Goal: Task Accomplishment & Management: Complete application form

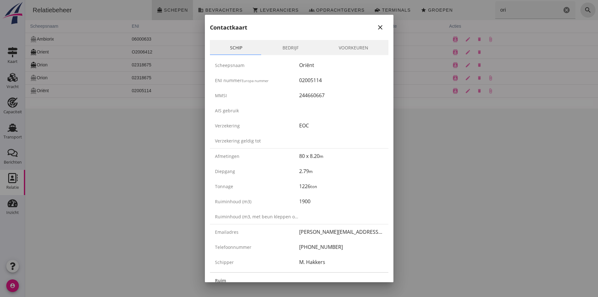
scroll to position [1010, 0]
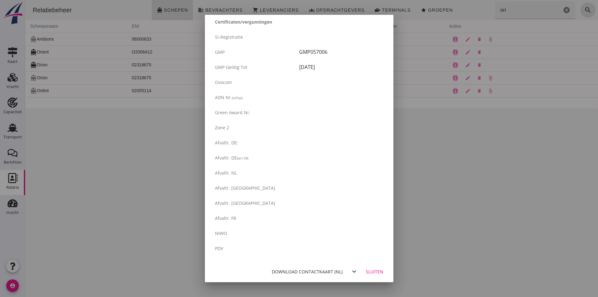
click at [366, 271] on div "Sluiten" at bounding box center [375, 271] width 18 height 7
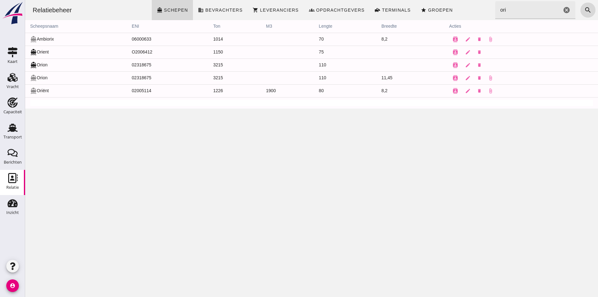
scroll to position [0, 0]
click at [12, 78] on use at bounding box center [13, 77] width 10 height 9
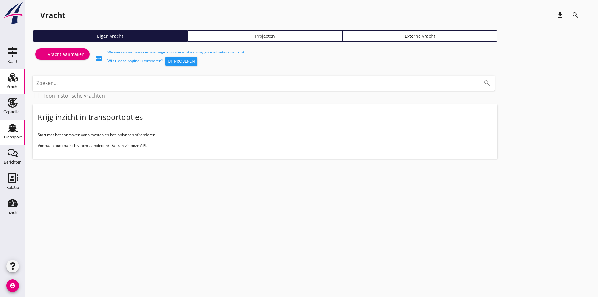
click at [21, 137] on div "Transport" at bounding box center [12, 137] width 19 height 4
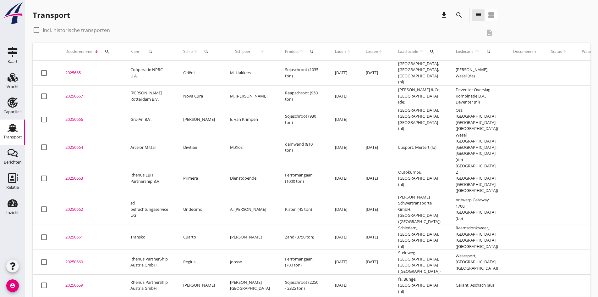
click at [72, 93] on div "20250667" at bounding box center [90, 96] width 50 height 6
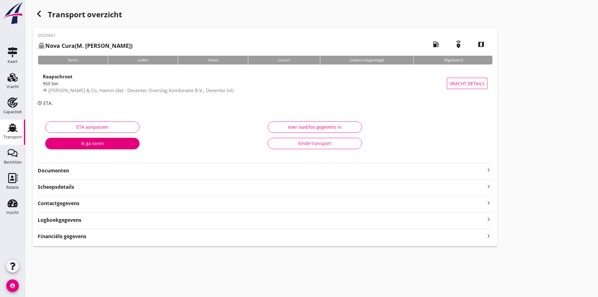
click at [485, 168] on icon "keyboard_arrow_right" at bounding box center [489, 170] width 8 height 8
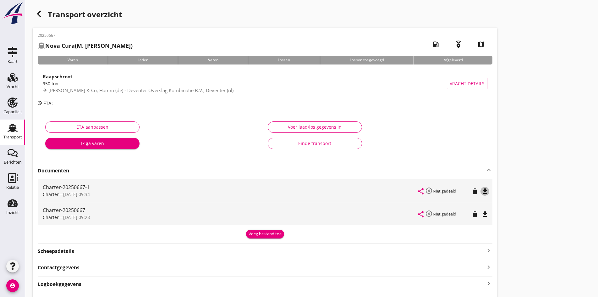
click at [481, 192] on icon "file_download" at bounding box center [485, 191] width 8 height 8
click at [13, 85] on div "Vracht" at bounding box center [13, 87] width 12 height 4
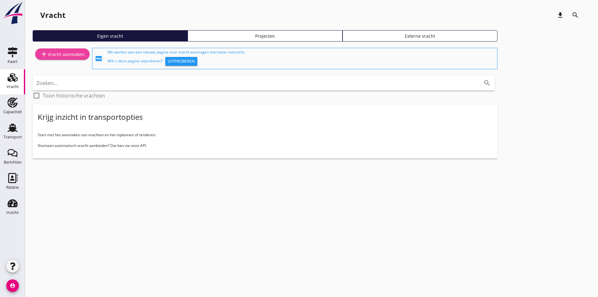
click at [50, 59] on link "add Vracht aanmaken" at bounding box center [62, 53] width 54 height 11
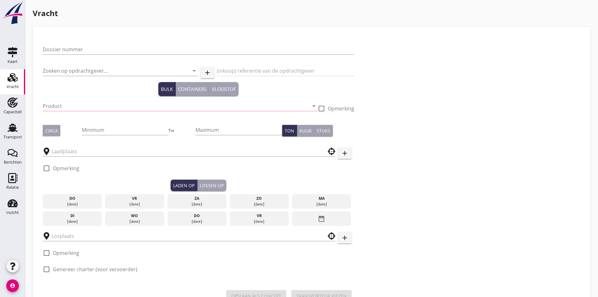
click at [52, 56] on div "Dossier nummer" at bounding box center [198, 52] width 311 height 16
click at [46, 50] on input "Dossier nummer" at bounding box center [198, 49] width 311 height 10
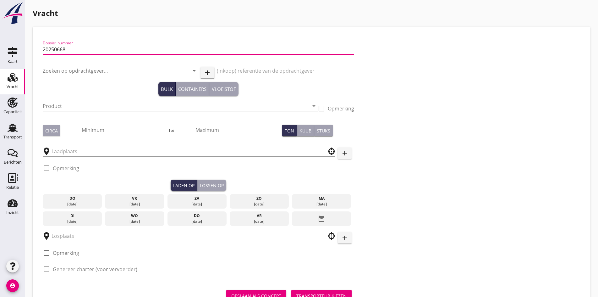
type input "20250668"
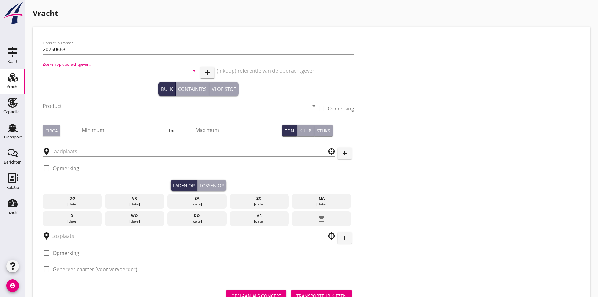
click at [61, 71] on input "Zoeken op opdrachtgever..." at bounding box center [112, 71] width 138 height 10
drag, startPoint x: 65, startPoint y: 90, endPoint x: 65, endPoint y: 100, distance: 9.4
click at [65, 91] on div "Nautica Binnenscheepvaart B.V." at bounding box center [98, 86] width 100 height 15
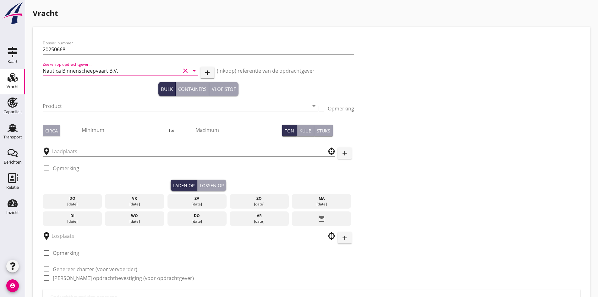
type input "Nautica Binnenscheepvaart B.V."
click at [82, 133] on input "Minimum" at bounding box center [125, 130] width 87 height 10
click at [49, 129] on div "Circa" at bounding box center [51, 130] width 13 height 7
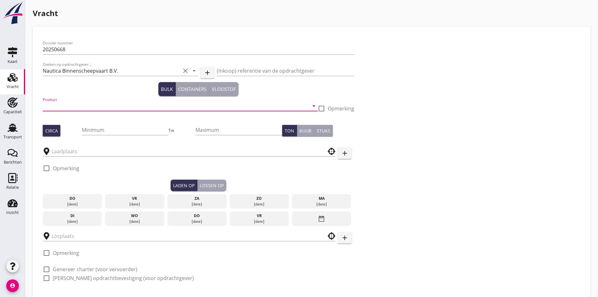
click at [54, 106] on input "Product" at bounding box center [176, 106] width 266 height 10
click at [82, 126] on input "Minimum" at bounding box center [125, 130] width 87 height 10
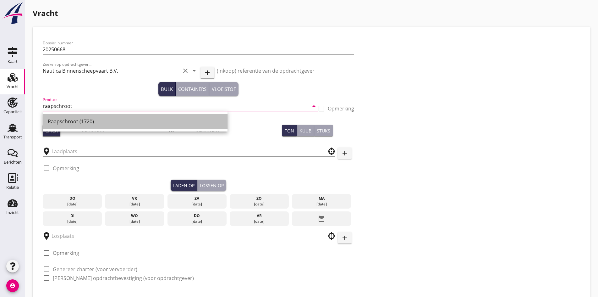
click at [51, 117] on div "Raapschroot (1720)" at bounding box center [135, 121] width 175 height 15
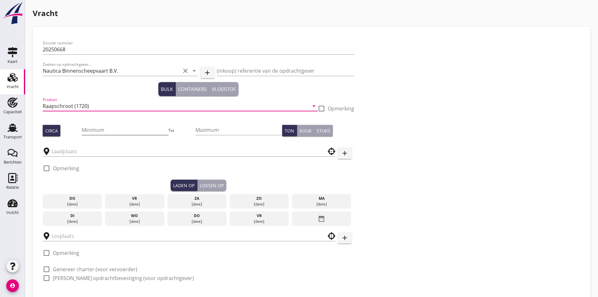
type input "Raapschroot (1720)"
click at [82, 127] on input "Minimum" at bounding box center [125, 130] width 87 height 10
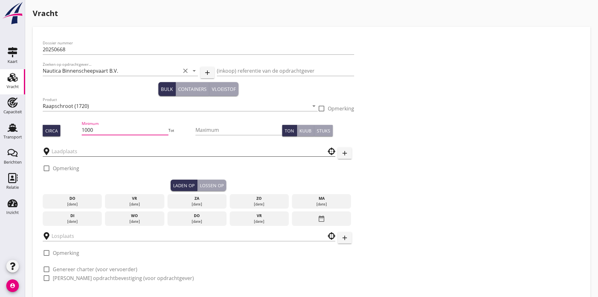
type input "1000"
click at [75, 151] on input "text" at bounding box center [185, 151] width 266 height 10
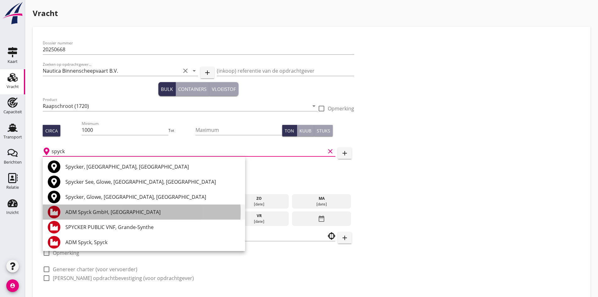
click at [113, 216] on div "ADM Spyck GmbH, [GEOGRAPHIC_DATA]" at bounding box center [152, 211] width 175 height 15
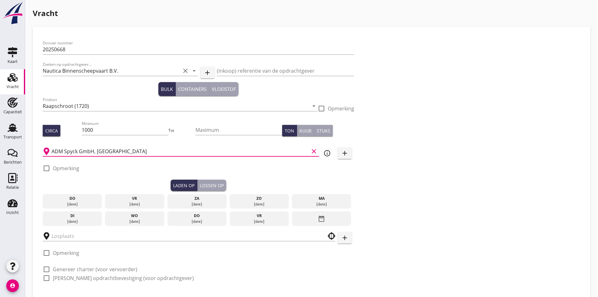
type input "ADM Spyck GmbH, [GEOGRAPHIC_DATA]"
click at [58, 218] on div "[DATE]" at bounding box center [72, 221] width 56 height 6
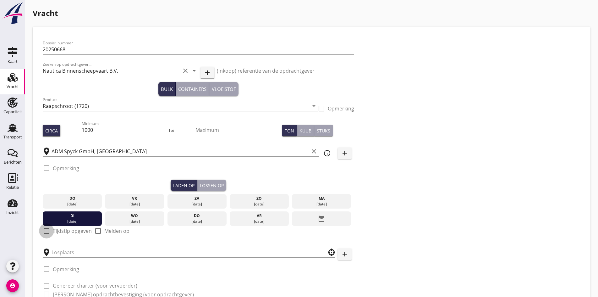
click at [44, 227] on div at bounding box center [46, 230] width 11 height 11
checkbox input "true"
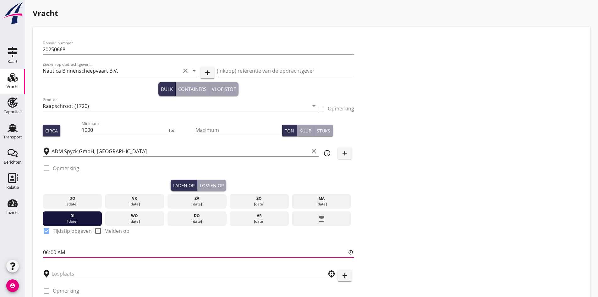
click at [45, 248] on input "06:00" at bounding box center [198, 252] width 311 height 10
type input "12:00"
click at [200, 186] on div "Lossen op" at bounding box center [212, 185] width 24 height 7
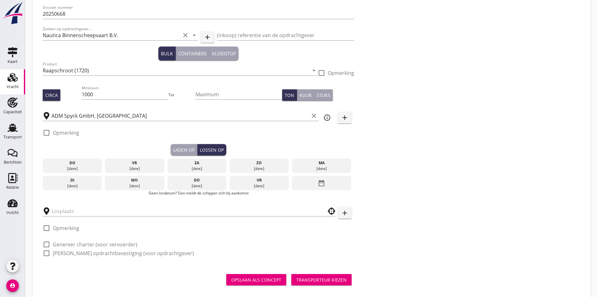
scroll to position [44, 0]
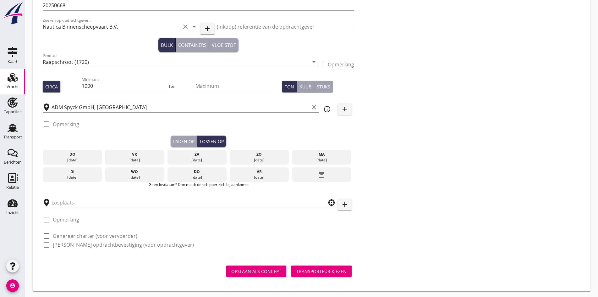
click at [73, 200] on input "text" at bounding box center [185, 202] width 266 height 10
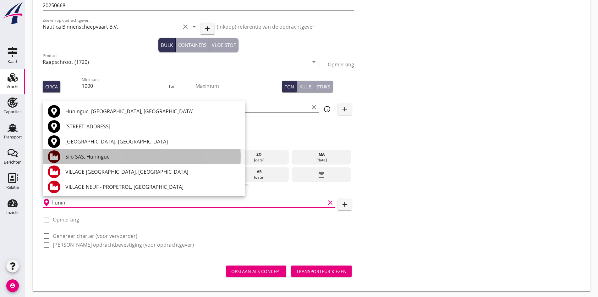
click at [79, 156] on div "Silo SAS, Huningue" at bounding box center [152, 157] width 175 height 8
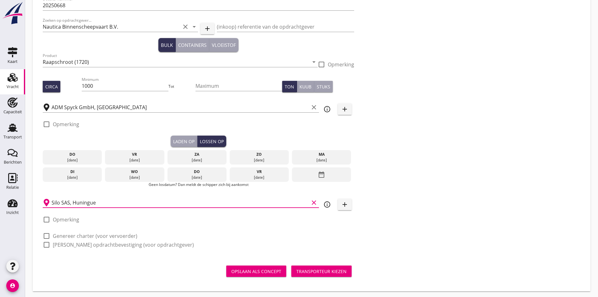
type input "Silo SAS, Huningue"
click at [44, 231] on div at bounding box center [46, 235] width 11 height 11
checkbox input "true"
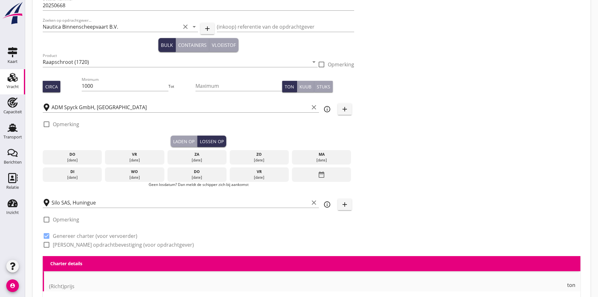
checkbox input "true"
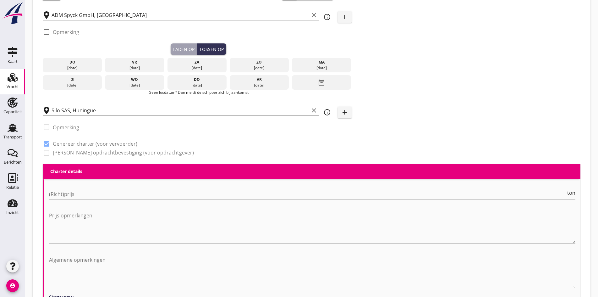
scroll to position [170, 0]
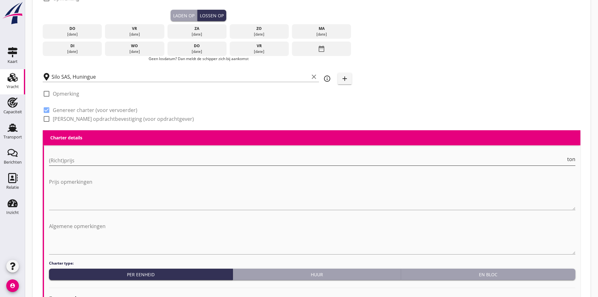
drag, startPoint x: 70, startPoint y: 167, endPoint x: 67, endPoint y: 163, distance: 5.3
click at [69, 166] on div "(Richt)prijs ton" at bounding box center [312, 163] width 526 height 16
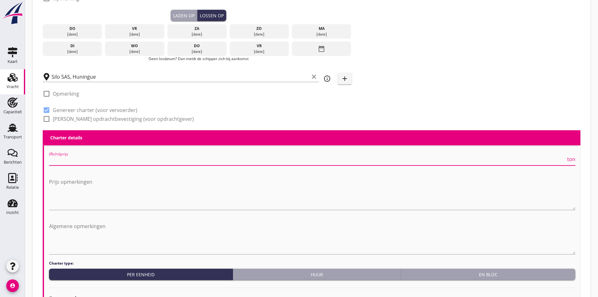
click at [67, 160] on input "(Richt)prijs" at bounding box center [307, 160] width 517 height 10
type input "21000"
click at [474, 271] on div "En bloc" at bounding box center [487, 274] width 169 height 7
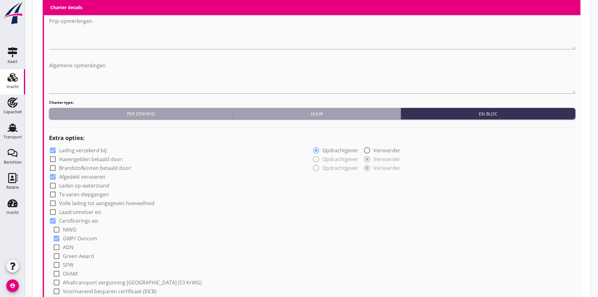
scroll to position [390, 0]
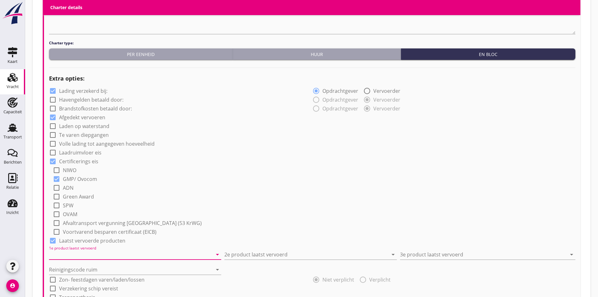
click at [83, 250] on input "1e product laatst vervoerd" at bounding box center [130, 254] width 163 height 10
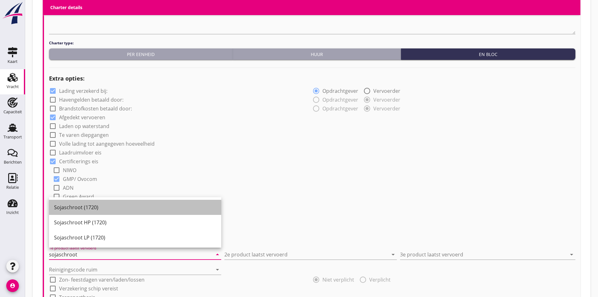
click at [84, 204] on div "Sojaschroot (1720)" at bounding box center [135, 207] width 162 height 8
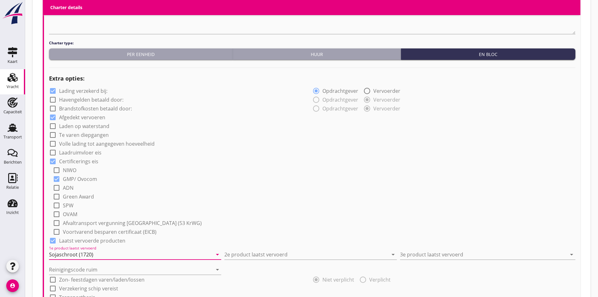
type input "Sojaschroot (1720)"
drag, startPoint x: 302, startPoint y: 244, endPoint x: 283, endPoint y: 260, distance: 24.7
click at [295, 251] on div "2e product laatst vervoerd arrow_drop_down" at bounding box center [310, 252] width 172 height 14
click at [279, 255] on input "2e product laatst vervoerd" at bounding box center [305, 254] width 163 height 10
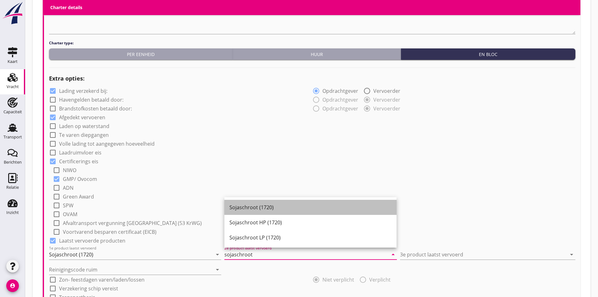
click at [240, 201] on div "Sojaschroot (1720)" at bounding box center [310, 207] width 162 height 15
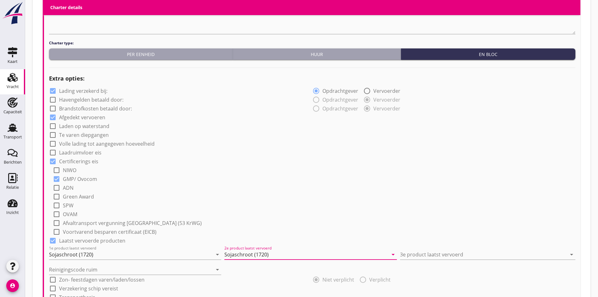
type input "Sojaschroot (1720)"
click at [455, 245] on div "3e product laatst vervoerd arrow_drop_down" at bounding box center [487, 252] width 175 height 14
click at [452, 249] on input "3e product laatst vervoerd" at bounding box center [483, 254] width 167 height 10
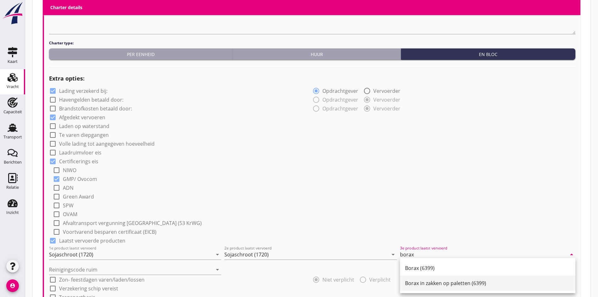
click at [426, 277] on div "Borax in zakken op paletten (6399)" at bounding box center [487, 282] width 165 height 15
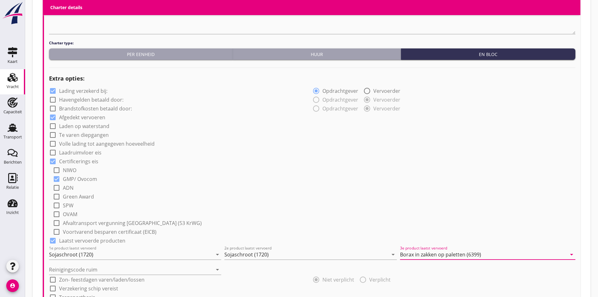
click at [439, 246] on div "3e product laatst vervoerd Borax in zakken op paletten (6399) arrow_drop_down" at bounding box center [487, 252] width 175 height 14
click at [469, 259] on div "Reinigingscode ruim arrow_drop_down" at bounding box center [312, 266] width 526 height 15
click at [475, 253] on input "Borax in zakken op paletten (6399)" at bounding box center [483, 254] width 167 height 10
click at [489, 254] on input "Borax in zakken op paletten (6399)" at bounding box center [483, 254] width 167 height 10
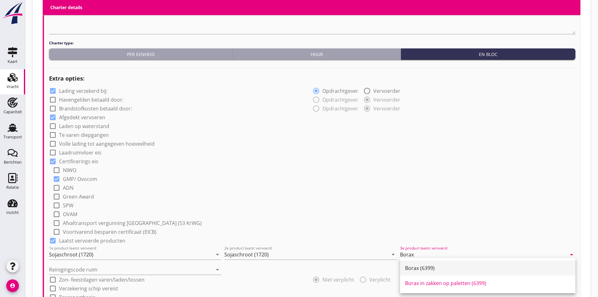
click at [448, 265] on div "Borax (6399)" at bounding box center [487, 268] width 165 height 8
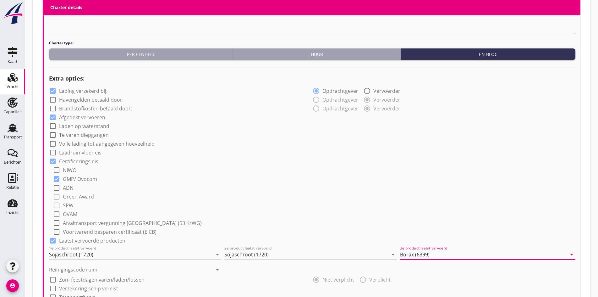
type input "Borax (6399)"
click at [107, 267] on input "Reinigingscode ruim" at bounding box center [130, 269] width 163 height 10
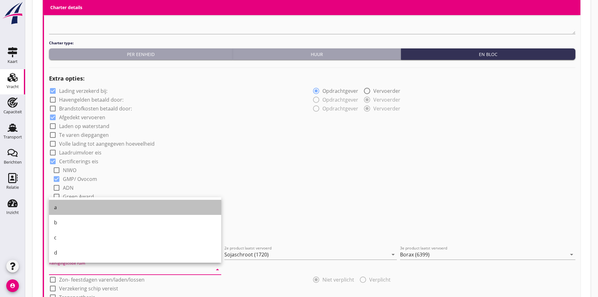
click at [69, 208] on div "a" at bounding box center [135, 207] width 162 height 8
type input "a"
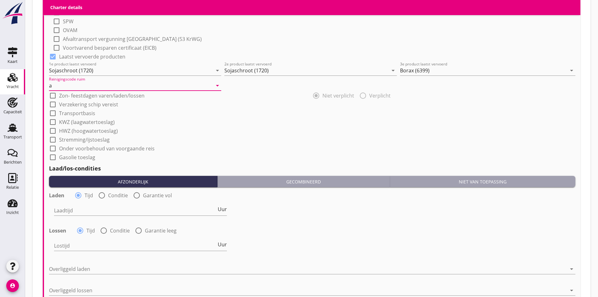
scroll to position [578, 0]
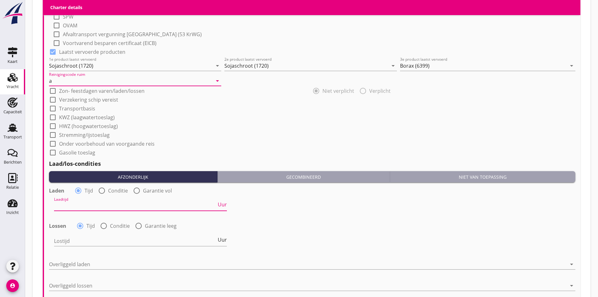
click at [85, 202] on input "Laadtijd" at bounding box center [135, 205] width 162 height 10
type input "36"
click at [65, 237] on input "Lostijd" at bounding box center [135, 241] width 162 height 10
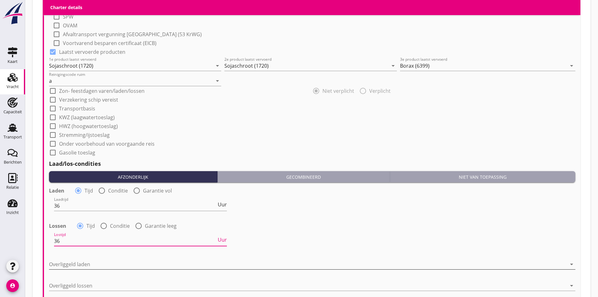
type input "36"
click at [58, 259] on div at bounding box center [308, 264] width 518 height 10
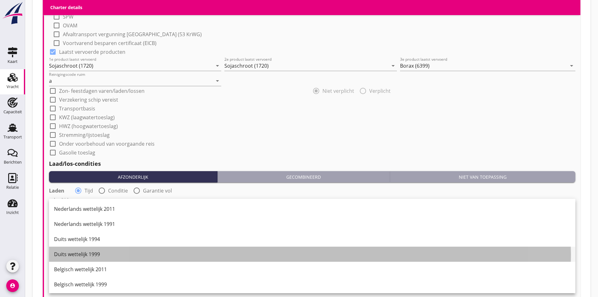
click at [72, 251] on div "Duits wettelijk 1999" at bounding box center [312, 254] width 516 height 8
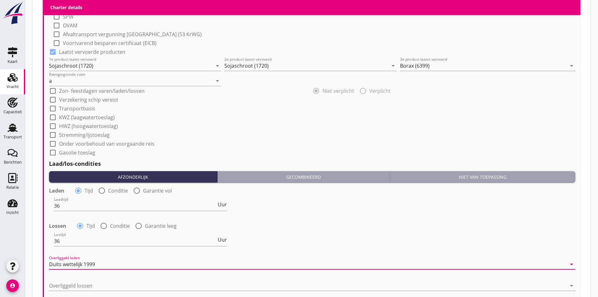
click at [72, 277] on div "Overliggeld lossen arrow_drop_down" at bounding box center [312, 287] width 526 height 20
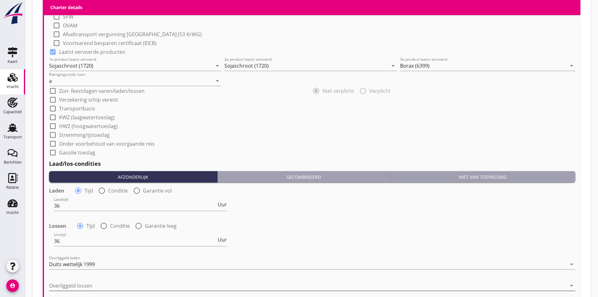
click at [69, 288] on div at bounding box center [308, 285] width 518 height 10
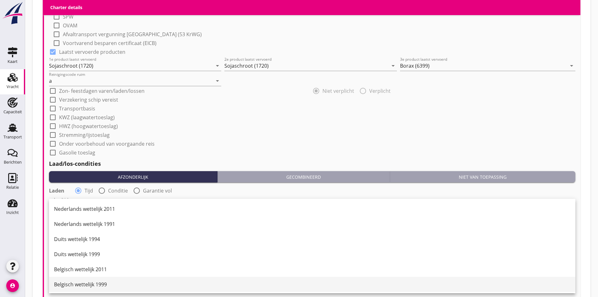
click at [69, 284] on div "Belgisch wettelijk 1999" at bounding box center [312, 284] width 516 height 8
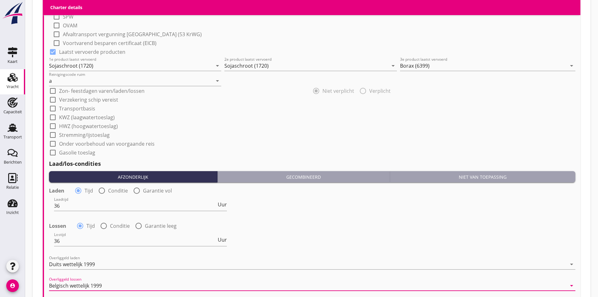
click at [68, 282] on div "Belgisch wettelijk 1999" at bounding box center [75, 285] width 53 height 6
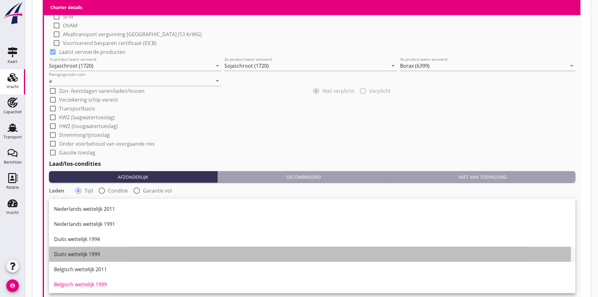
click at [73, 254] on div "Duits wettelijk 1999" at bounding box center [312, 254] width 516 height 8
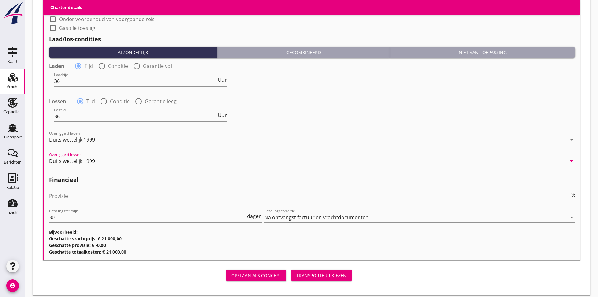
scroll to position [707, 0]
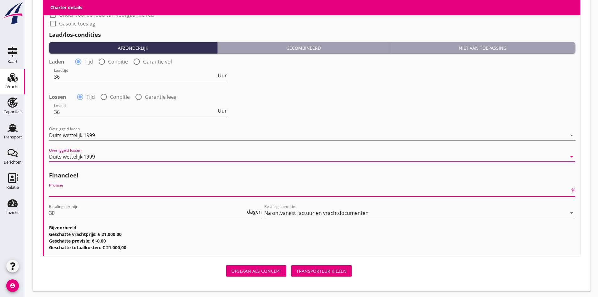
click at [59, 190] on input "Provisie" at bounding box center [309, 191] width 521 height 10
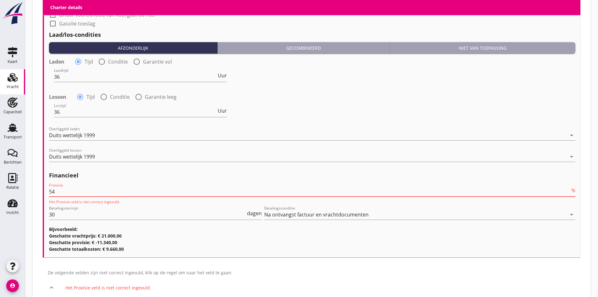
click at [62, 186] on input "54" at bounding box center [309, 191] width 521 height 10
type input "5"
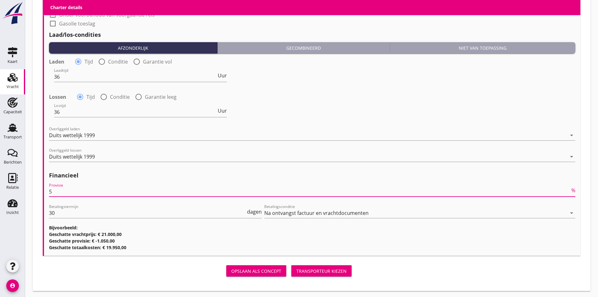
type input "5"
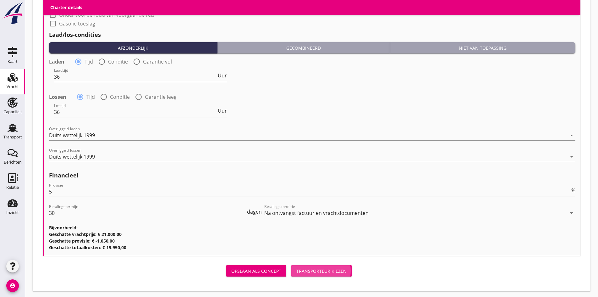
click at [296, 267] on div "Transporteur kiezen" at bounding box center [321, 270] width 50 height 7
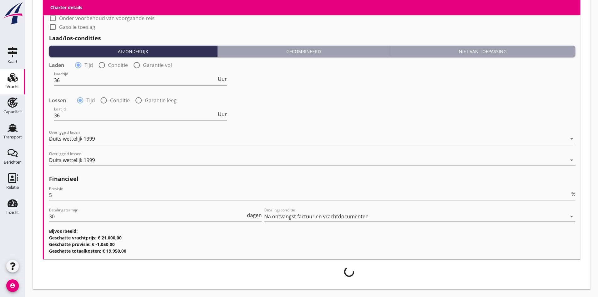
scroll to position [702, 0]
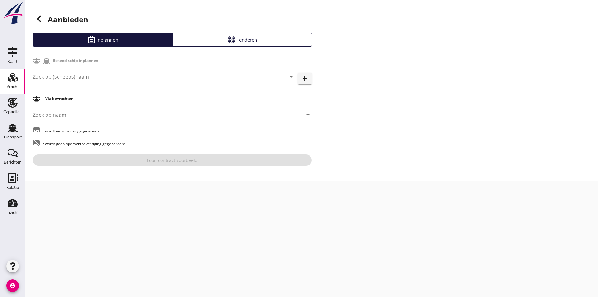
click at [58, 77] on input "Zoek op (scheeps)naam" at bounding box center [155, 77] width 245 height 10
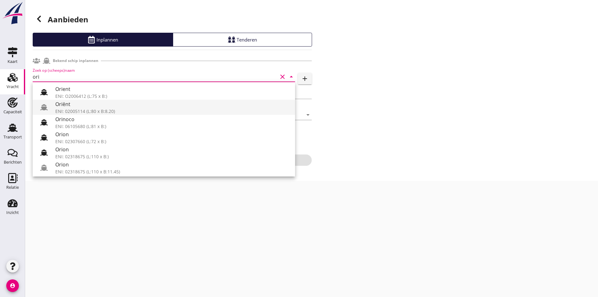
click at [105, 111] on div "ENI: 02005114 (L:80 x B:8.20)" at bounding box center [172, 111] width 235 height 7
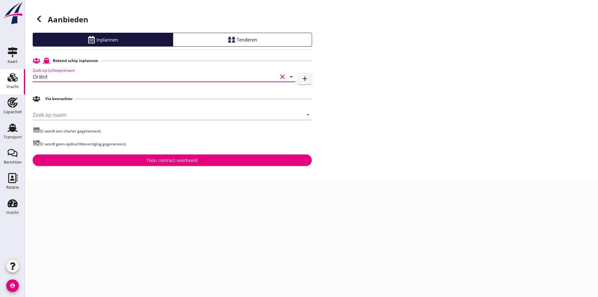
type input "Oriënt"
click at [158, 164] on button "Toon contract voorbeeld" at bounding box center [172, 159] width 279 height 11
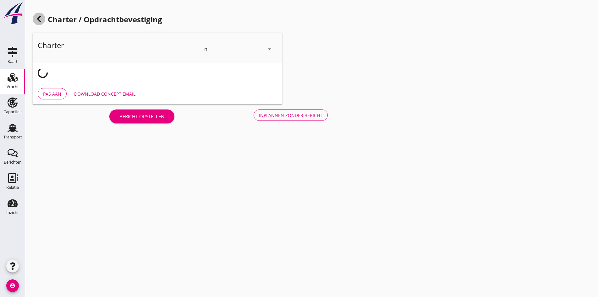
click at [39, 19] on use at bounding box center [39, 19] width 4 height 6
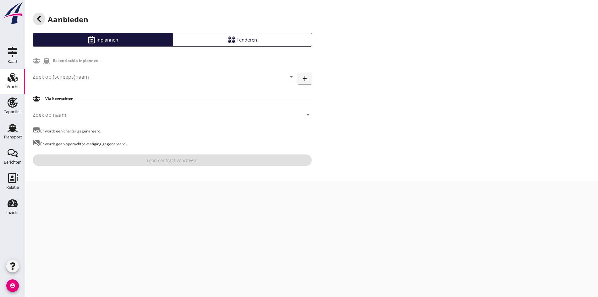
click at [39, 19] on use at bounding box center [39, 19] width 4 height 6
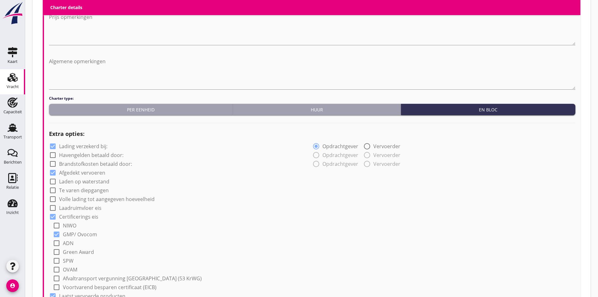
scroll to position [440, 0]
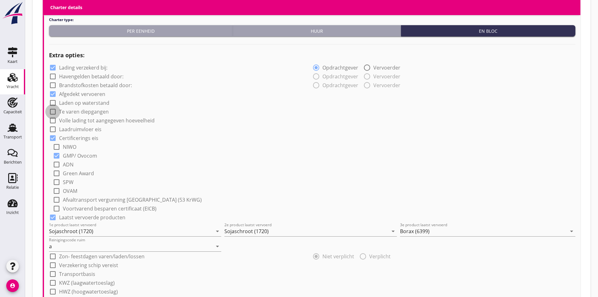
click at [54, 110] on div at bounding box center [52, 111] width 11 height 11
checkbox input "true"
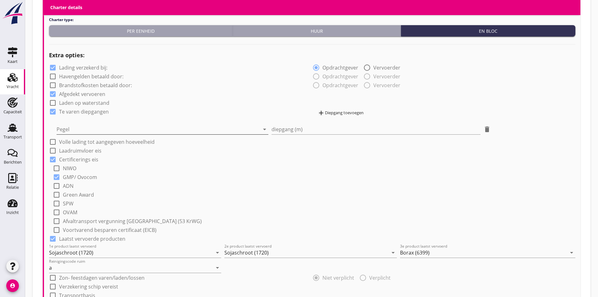
click at [188, 128] on div at bounding box center [158, 129] width 203 height 10
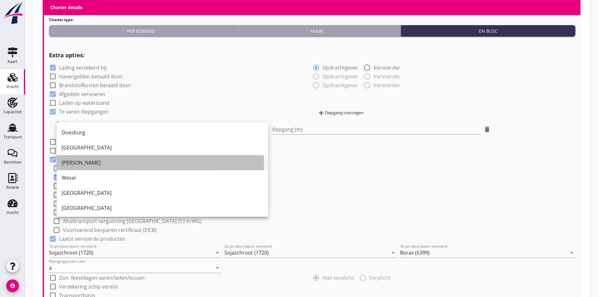
click at [131, 160] on div "[PERSON_NAME]" at bounding box center [163, 163] width 202 height 8
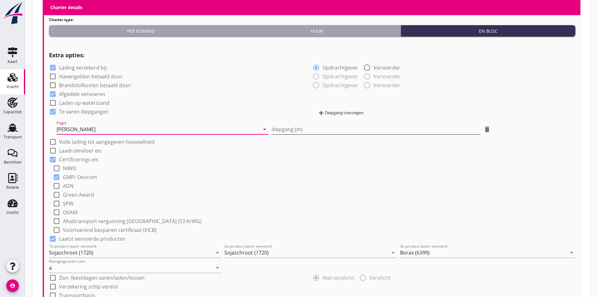
click at [304, 126] on input "diepgang (m)" at bounding box center [375, 129] width 209 height 10
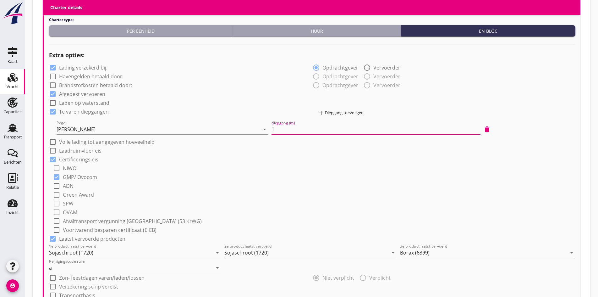
type input "1"
click at [345, 109] on div "add Diepgang toevoegen" at bounding box center [340, 113] width 46 height 8
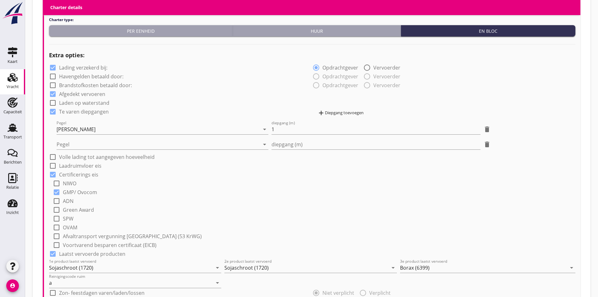
click at [345, 109] on div "add Diepgang toevoegen" at bounding box center [340, 113] width 46 height 8
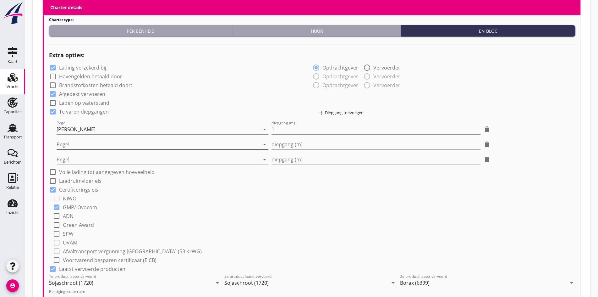
click at [158, 140] on div at bounding box center [158, 144] width 203 height 10
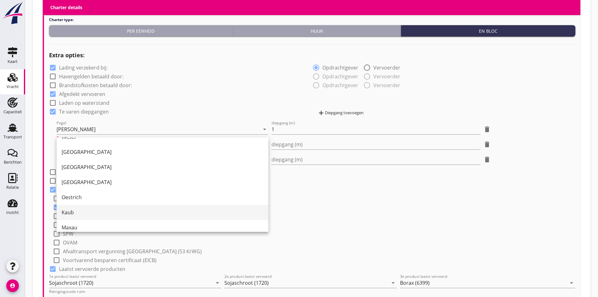
scroll to position [63, 0]
click at [89, 204] on div "Kaub" at bounding box center [163, 205] width 202 height 8
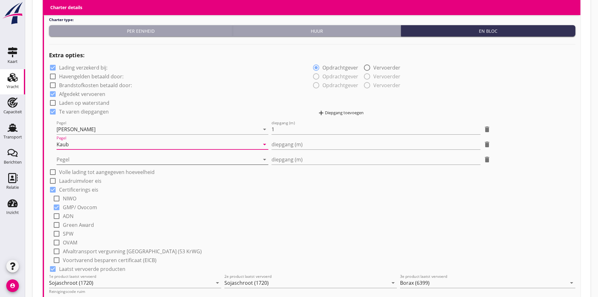
click at [94, 161] on div at bounding box center [158, 159] width 203 height 10
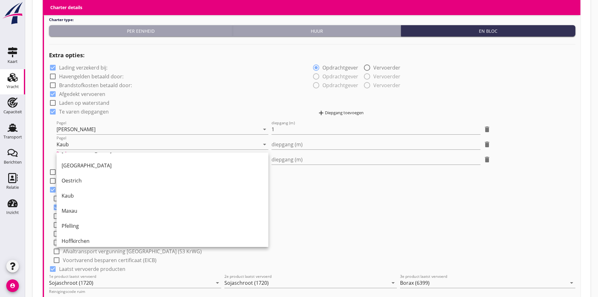
scroll to position [94, 0]
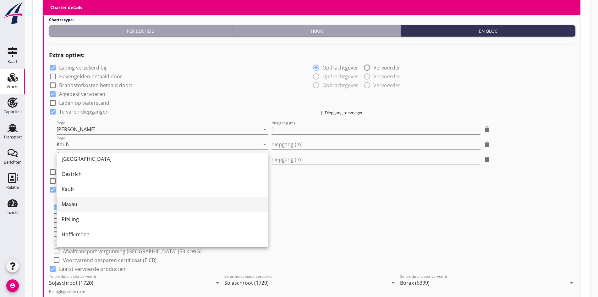
click at [93, 204] on div "Maxau" at bounding box center [163, 204] width 202 height 8
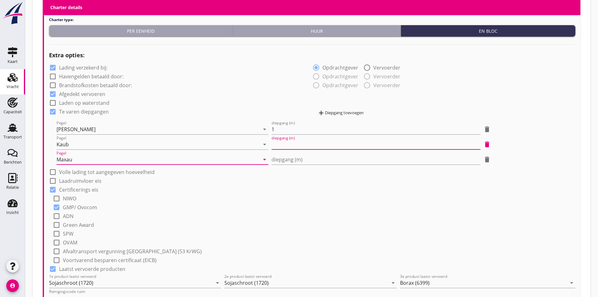
click at [286, 144] on input "diepgang (m)" at bounding box center [375, 144] width 209 height 10
type input "1"
click at [275, 157] on input "diepgang (m)" at bounding box center [375, 159] width 209 height 10
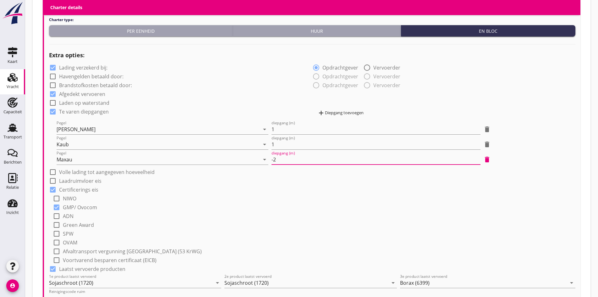
type input "-2"
click at [277, 175] on div "check_box Lading verzekerd bij: radio_button_checked Opdrachtgever radio_button…" at bounding box center [312, 218] width 526 height 310
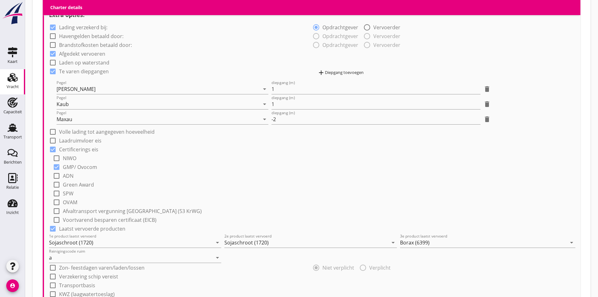
scroll to position [534, 0]
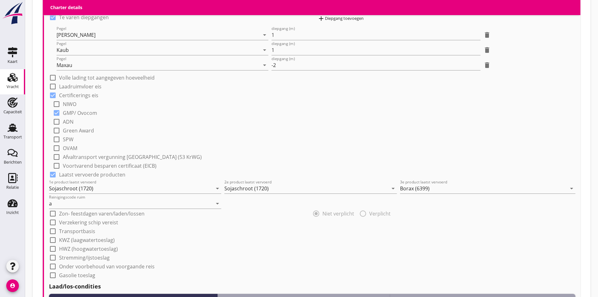
click at [52, 75] on div at bounding box center [52, 77] width 11 height 11
checkbox input "true"
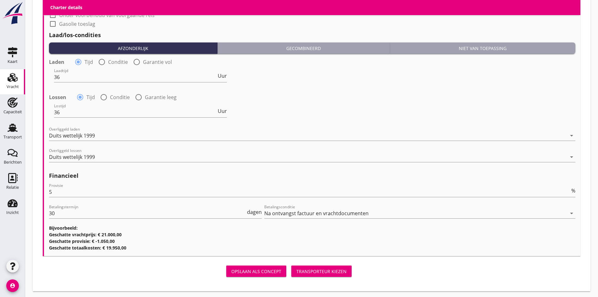
scroll to position [786, 0]
click at [240, 275] on div "Opslaan als concept Transporteur kiezen" at bounding box center [198, 270] width 311 height 15
click at [296, 267] on div "Transporteur kiezen" at bounding box center [321, 270] width 50 height 7
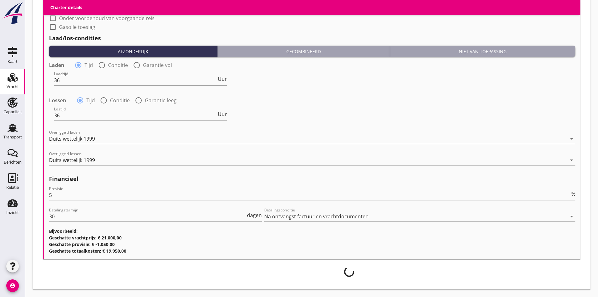
scroll to position [781, 0]
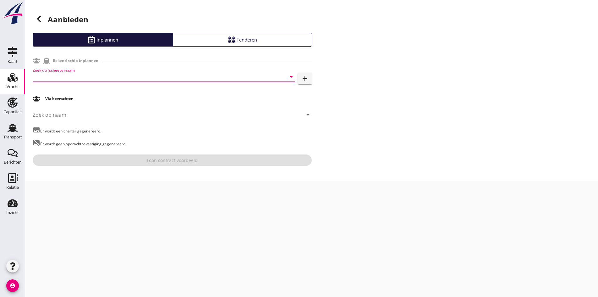
click at [49, 76] on input "Zoek op (scheeps)naam" at bounding box center [155, 77] width 245 height 10
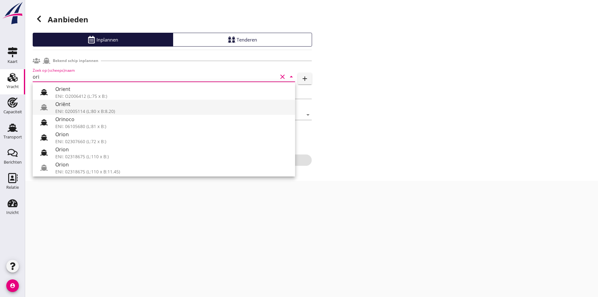
click at [82, 107] on div "Oriënt" at bounding box center [172, 104] width 235 height 8
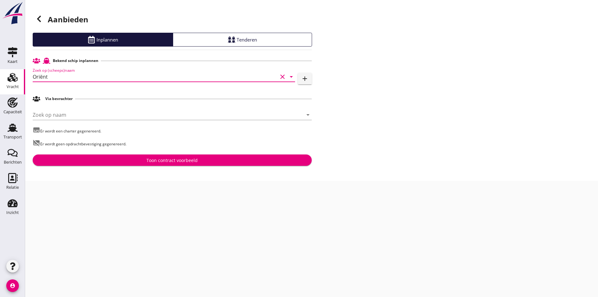
type input "Oriënt"
click at [167, 159] on div "Toon contract voorbeeld" at bounding box center [171, 160] width 51 height 7
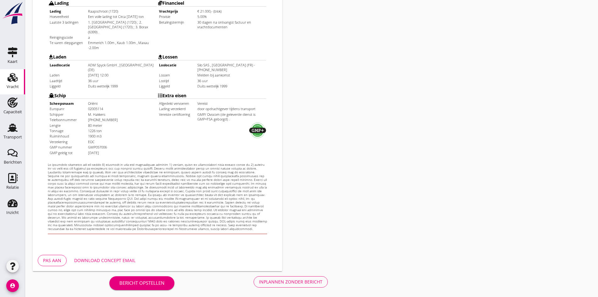
scroll to position [169, 0]
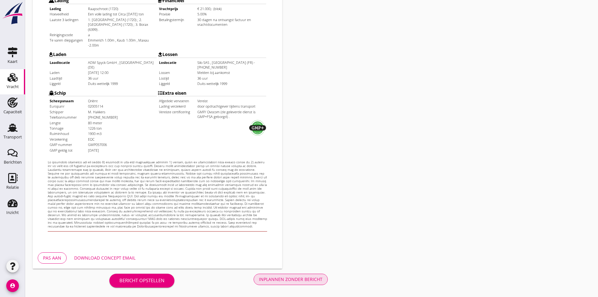
click at [259, 278] on div "Inplannen zonder bericht" at bounding box center [290, 279] width 63 height 7
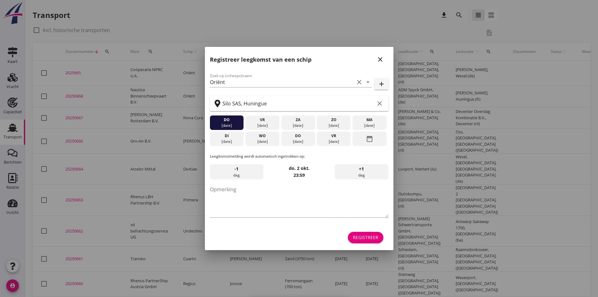
click at [381, 59] on icon "close" at bounding box center [380, 60] width 8 height 8
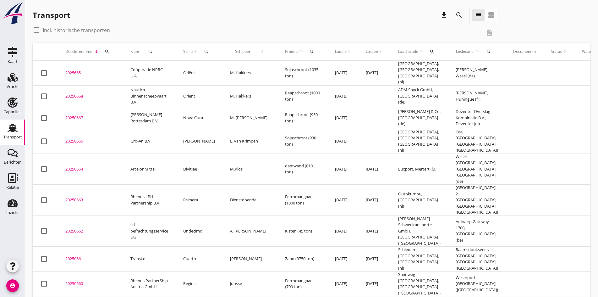
click at [72, 71] on div "2025665" at bounding box center [90, 73] width 50 height 6
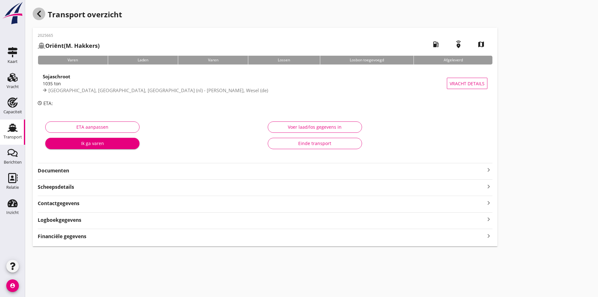
click at [39, 11] on icon "button" at bounding box center [39, 14] width 8 height 8
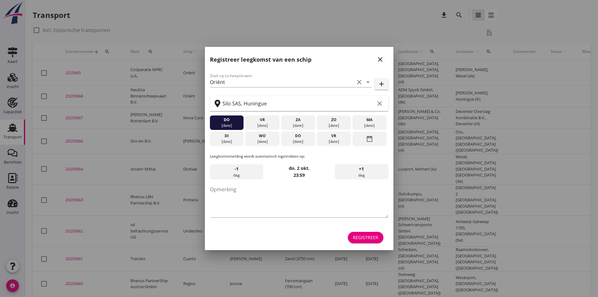
click at [377, 59] on icon "close" at bounding box center [380, 60] width 8 height 8
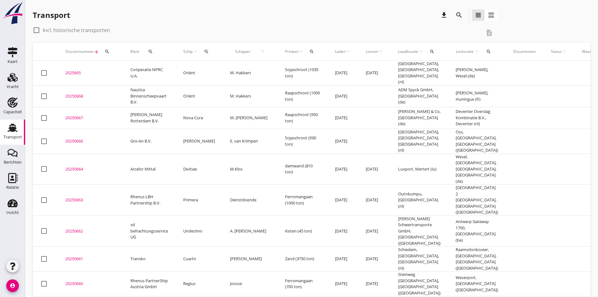
click at [74, 93] on div "20250668" at bounding box center [90, 96] width 50 height 6
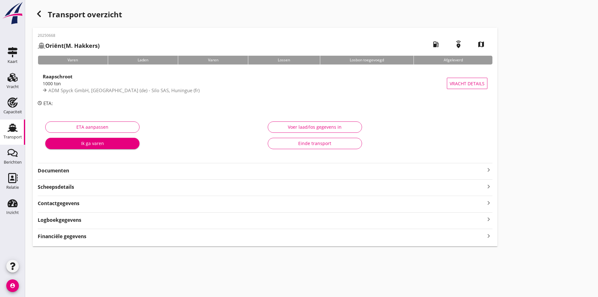
click at [485, 171] on icon "keyboard_arrow_right" at bounding box center [489, 170] width 8 height 8
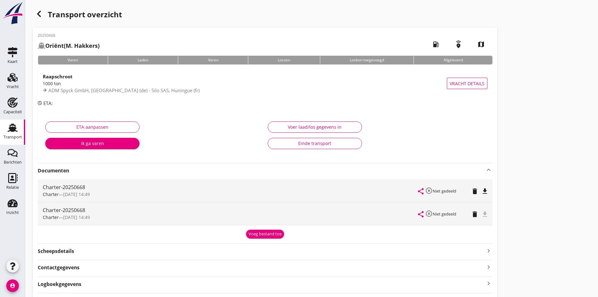
click at [481, 189] on icon "file_download" at bounding box center [485, 191] width 8 height 8
